Goal: Task Accomplishment & Management: Use online tool/utility

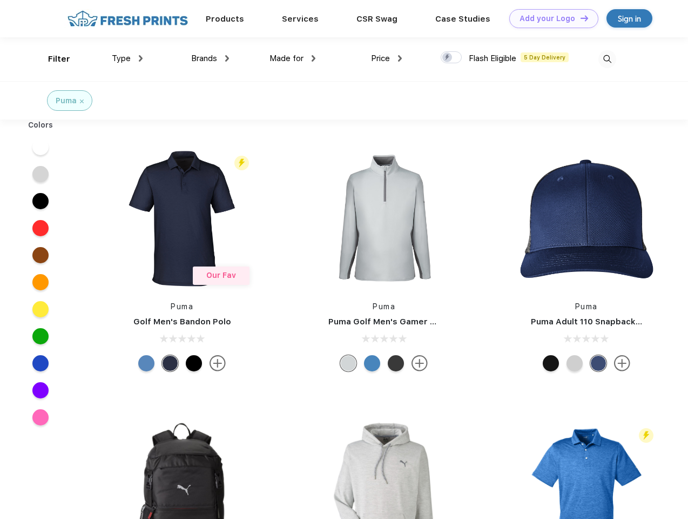
click at [550, 18] on link "Add your Logo Design Tool" at bounding box center [554, 18] width 89 height 19
click at [0, 0] on div "Design Tool" at bounding box center [0, 0] width 0 height 0
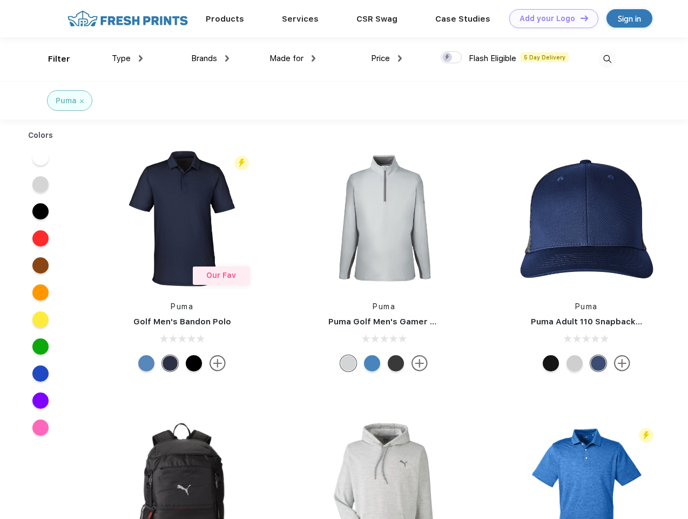
click at [580, 18] on link "Add your Logo Design Tool" at bounding box center [554, 18] width 89 height 19
click at [52, 59] on div "Filter" at bounding box center [59, 59] width 22 height 12
click at [128, 58] on span "Type" at bounding box center [121, 58] width 19 height 10
click at [210, 58] on span "Brands" at bounding box center [204, 58] width 26 height 10
click at [293, 58] on span "Made for" at bounding box center [287, 58] width 34 height 10
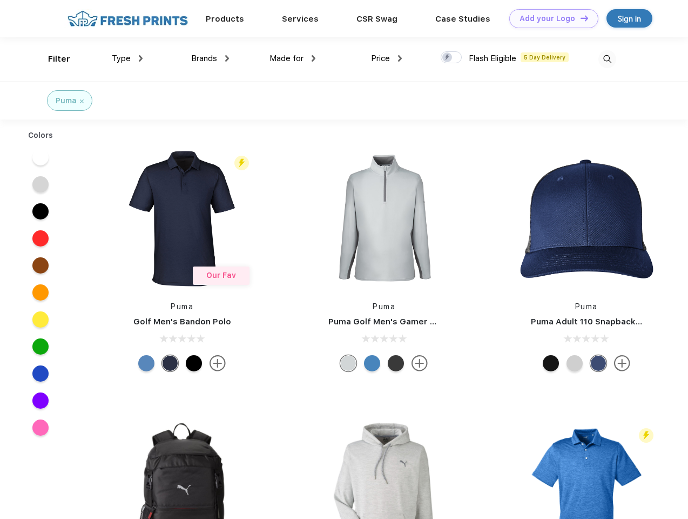
click at [387, 58] on span "Price" at bounding box center [380, 58] width 19 height 10
click at [452, 58] on div at bounding box center [451, 57] width 21 height 12
click at [448, 58] on input "checkbox" at bounding box center [444, 54] width 7 height 7
click at [607, 59] on img at bounding box center [608, 59] width 18 height 18
